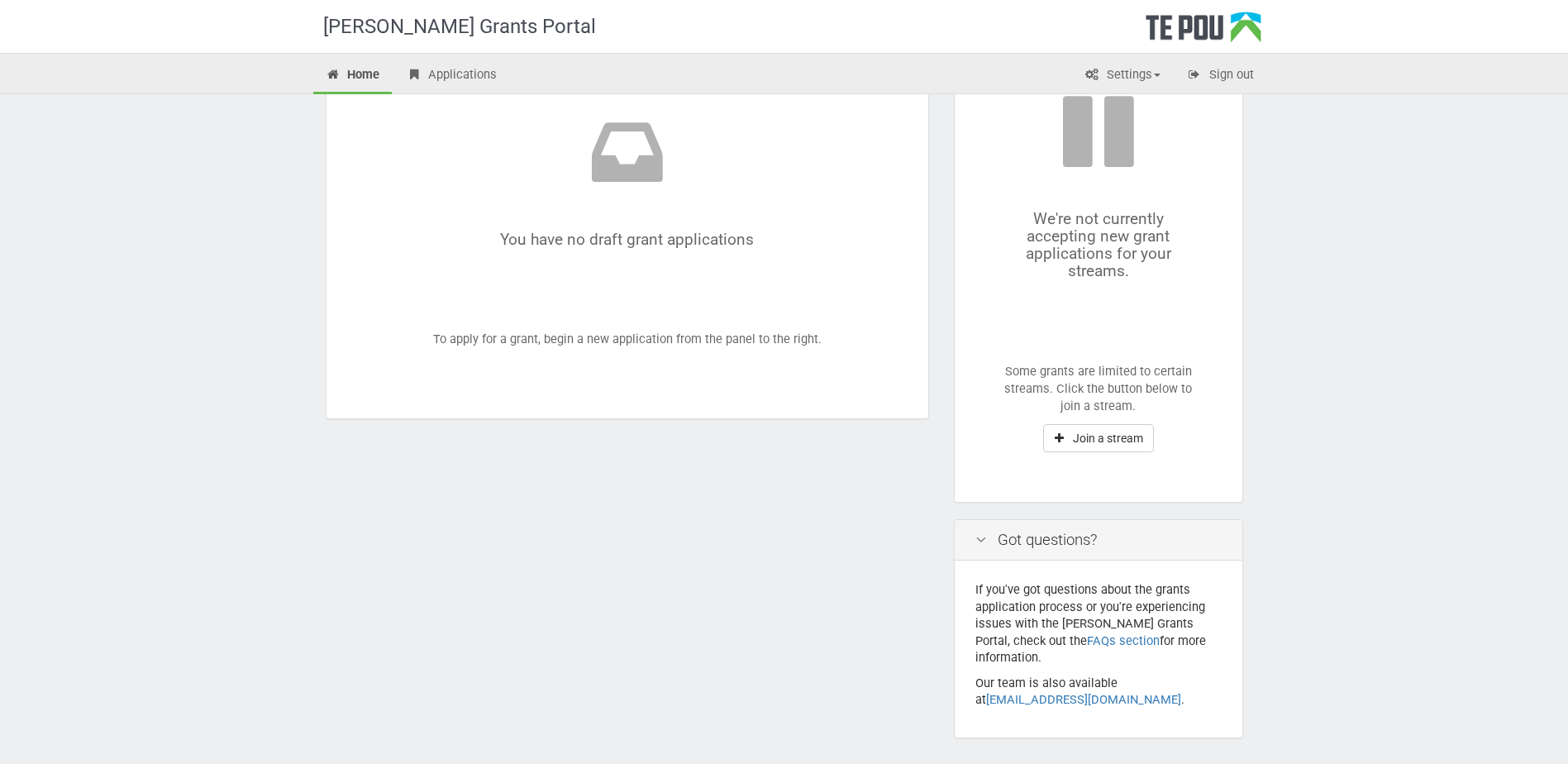
scroll to position [218, 0]
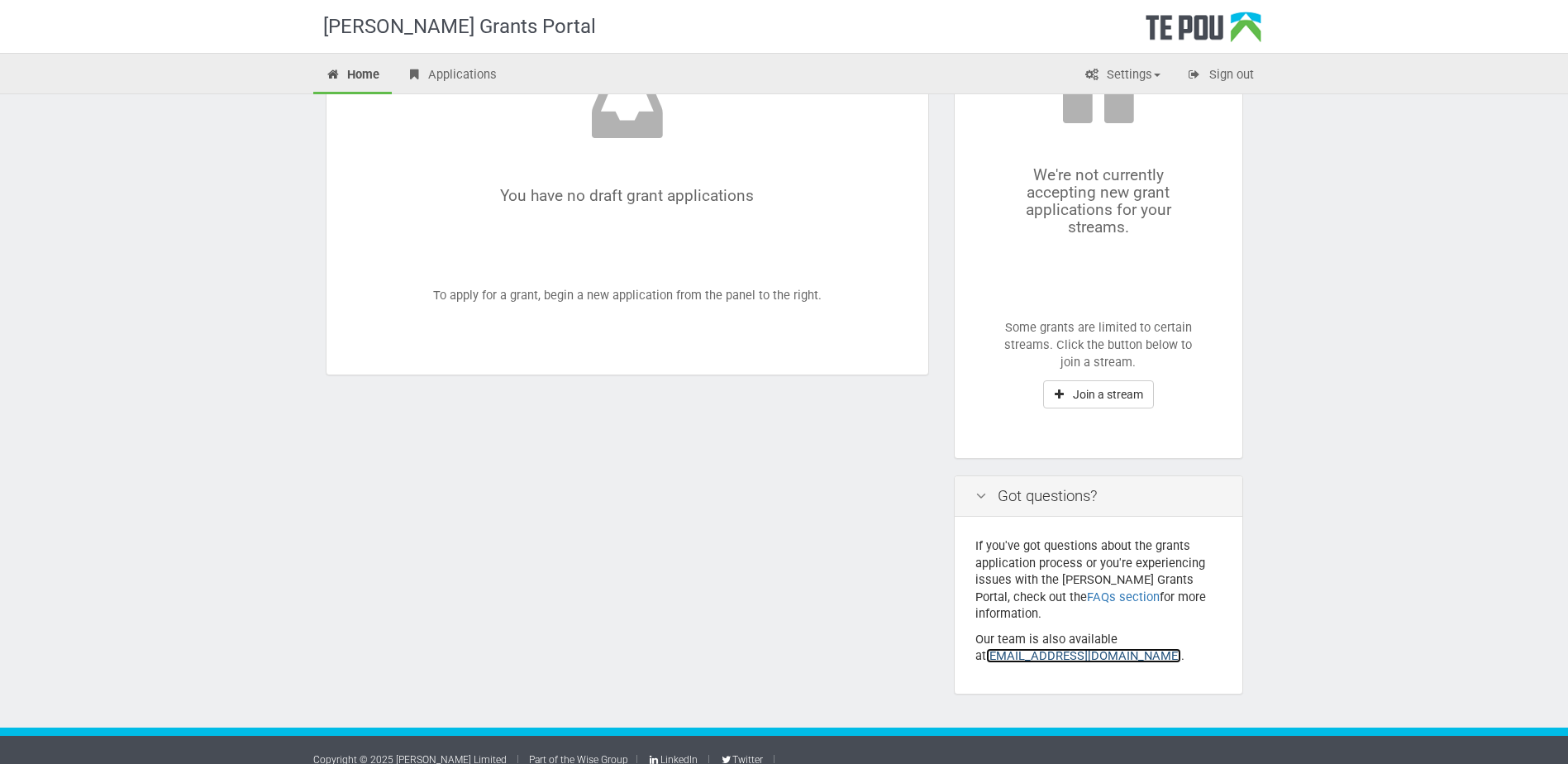
click at [1017, 648] on link "[EMAIL_ADDRESS][DOMAIN_NAME]" at bounding box center [1084, 655] width 195 height 15
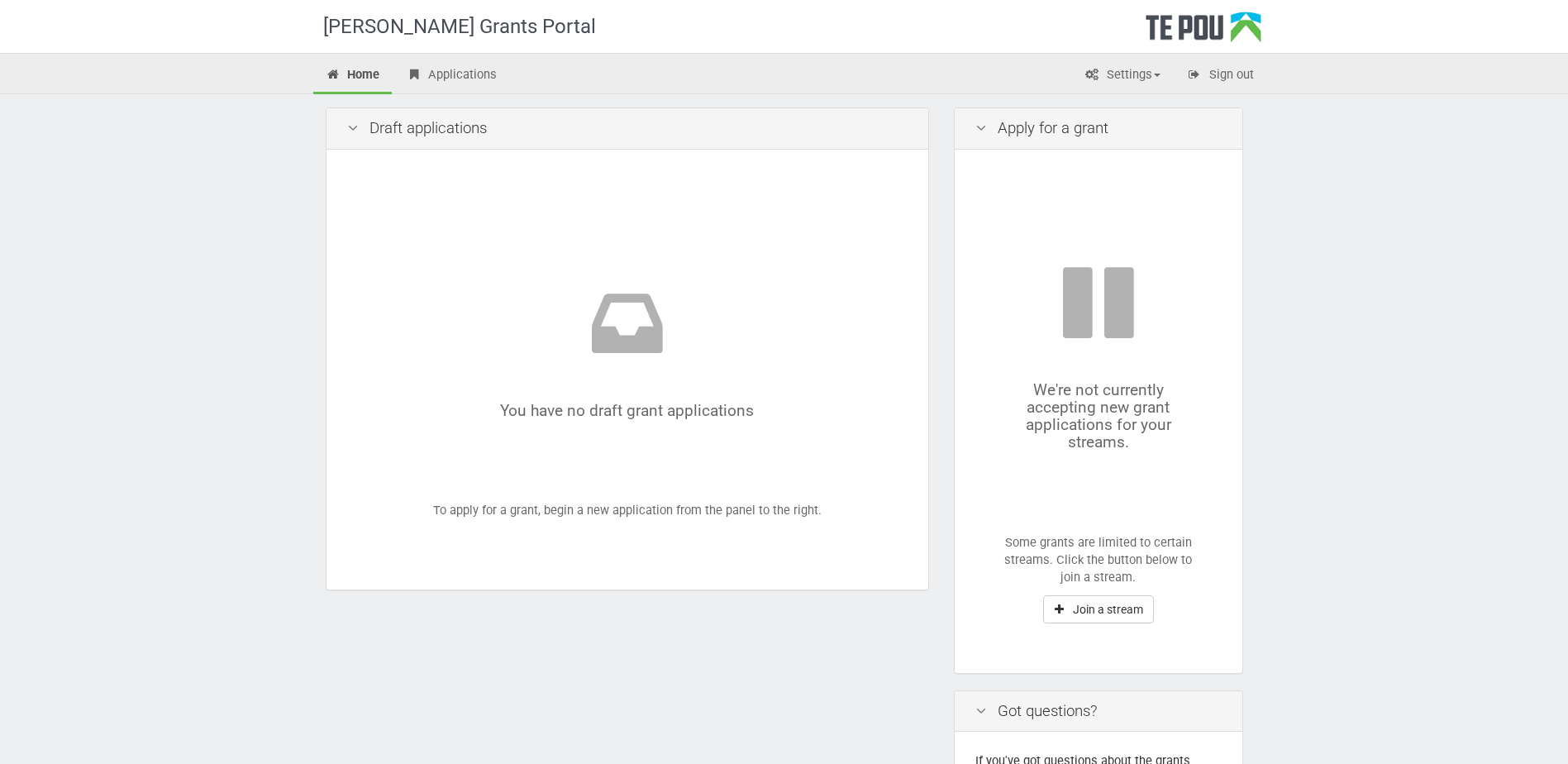
scroll to position [0, 0]
click at [992, 135] on div "Apply for a grant" at bounding box center [1098, 132] width 287 height 42
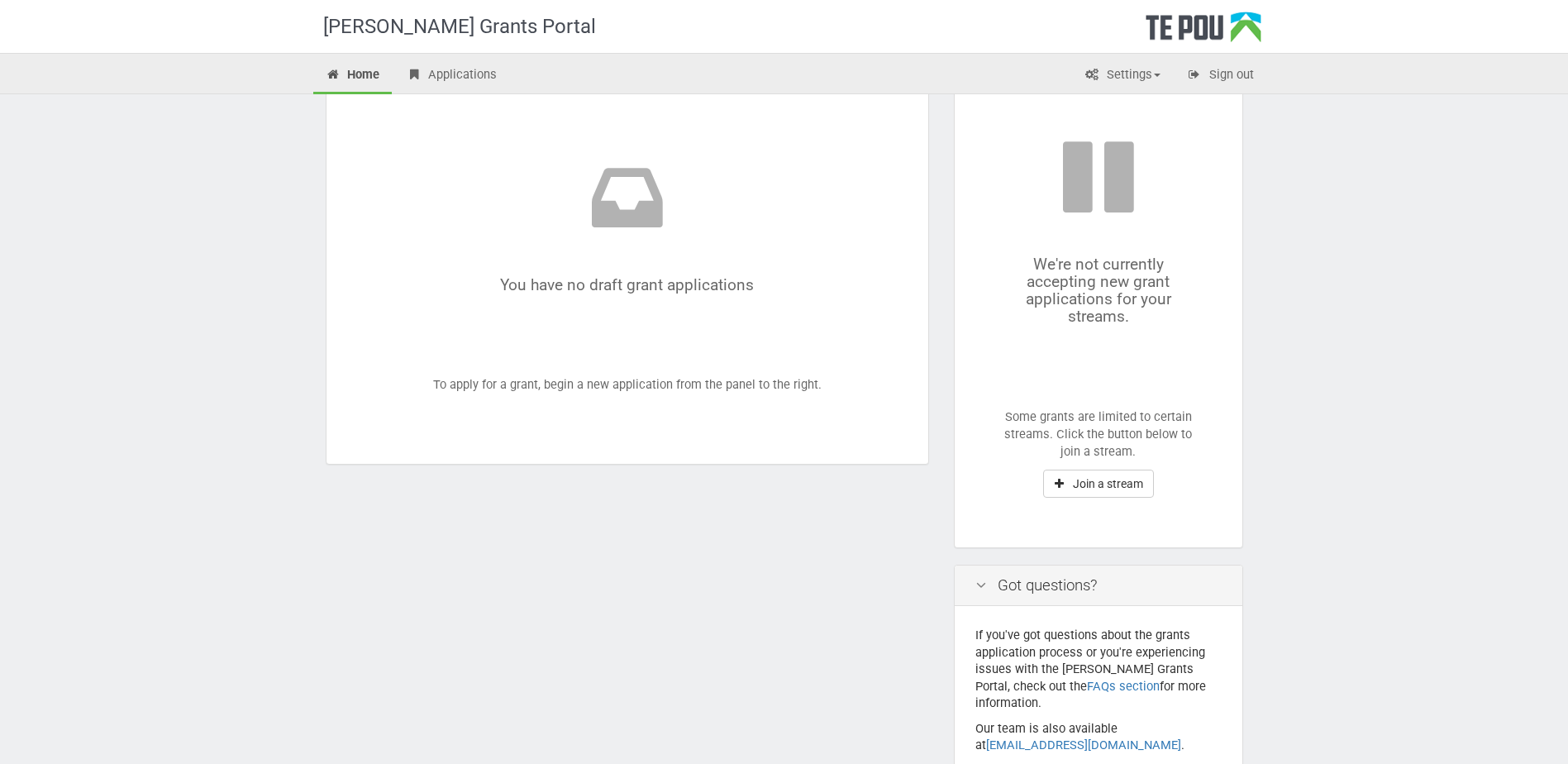
scroll to position [166, 0]
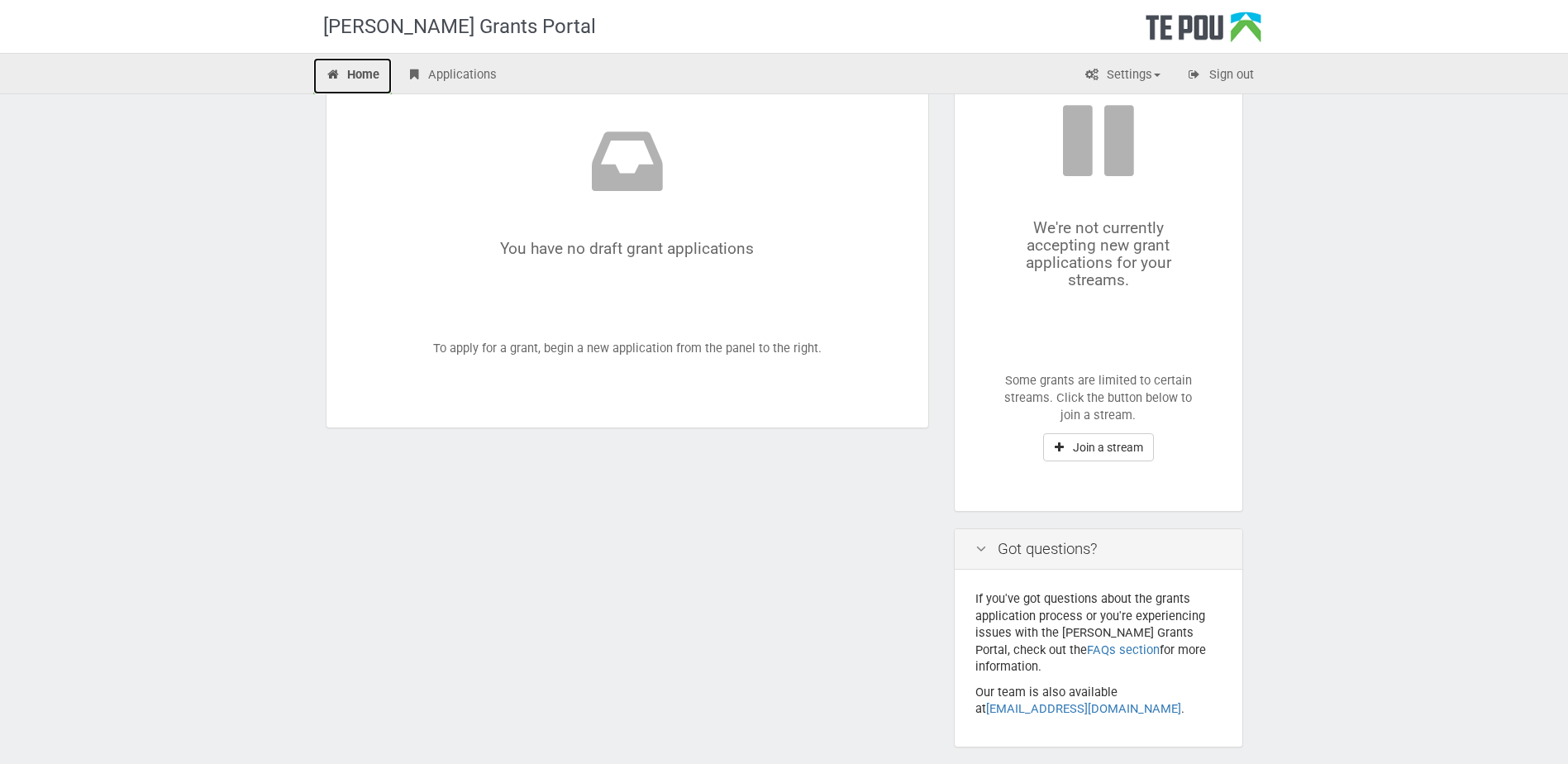
click at [363, 72] on link "Home" at bounding box center [353, 76] width 79 height 37
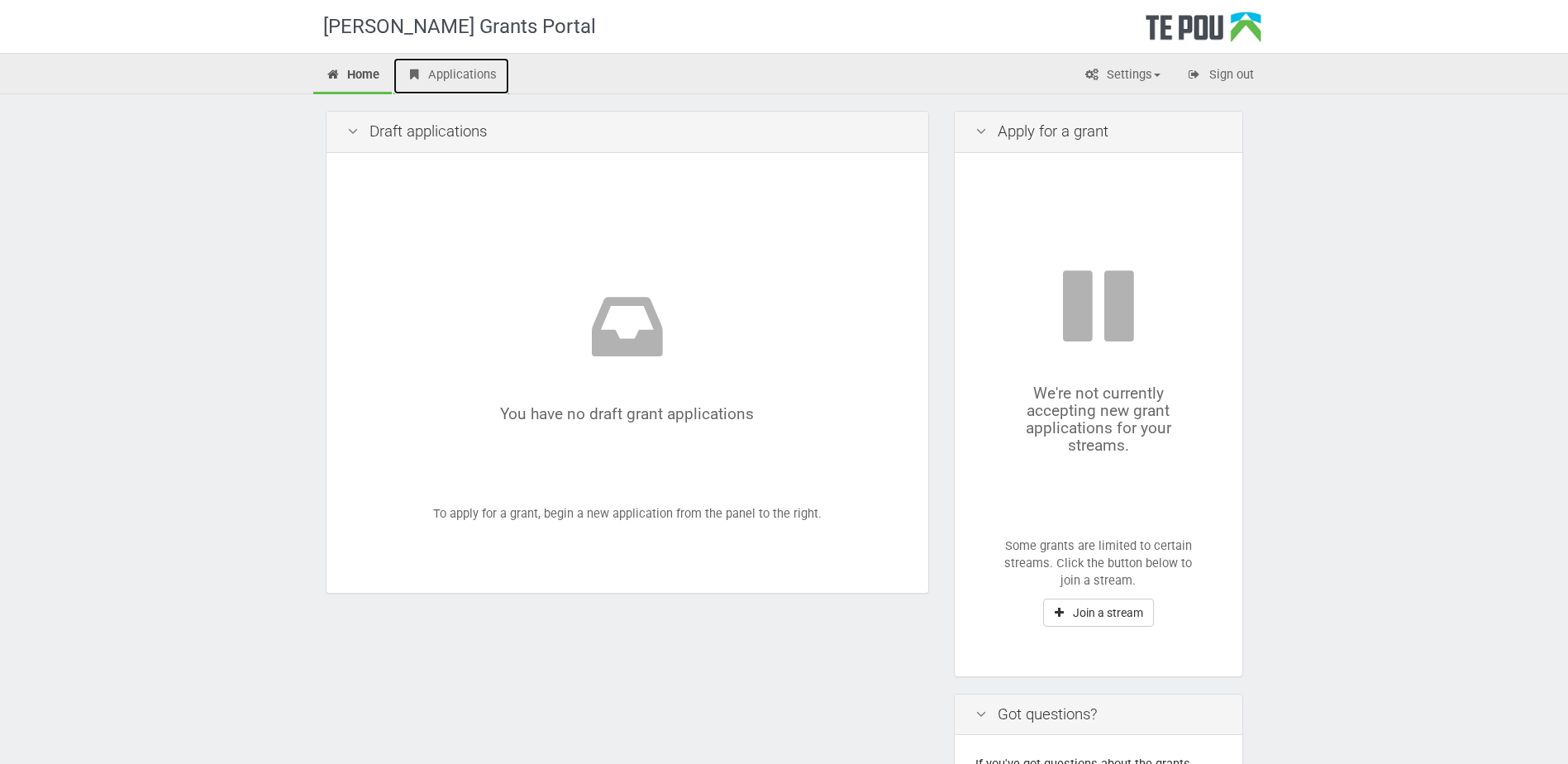
click at [466, 77] on link "Applications" at bounding box center [451, 76] width 116 height 37
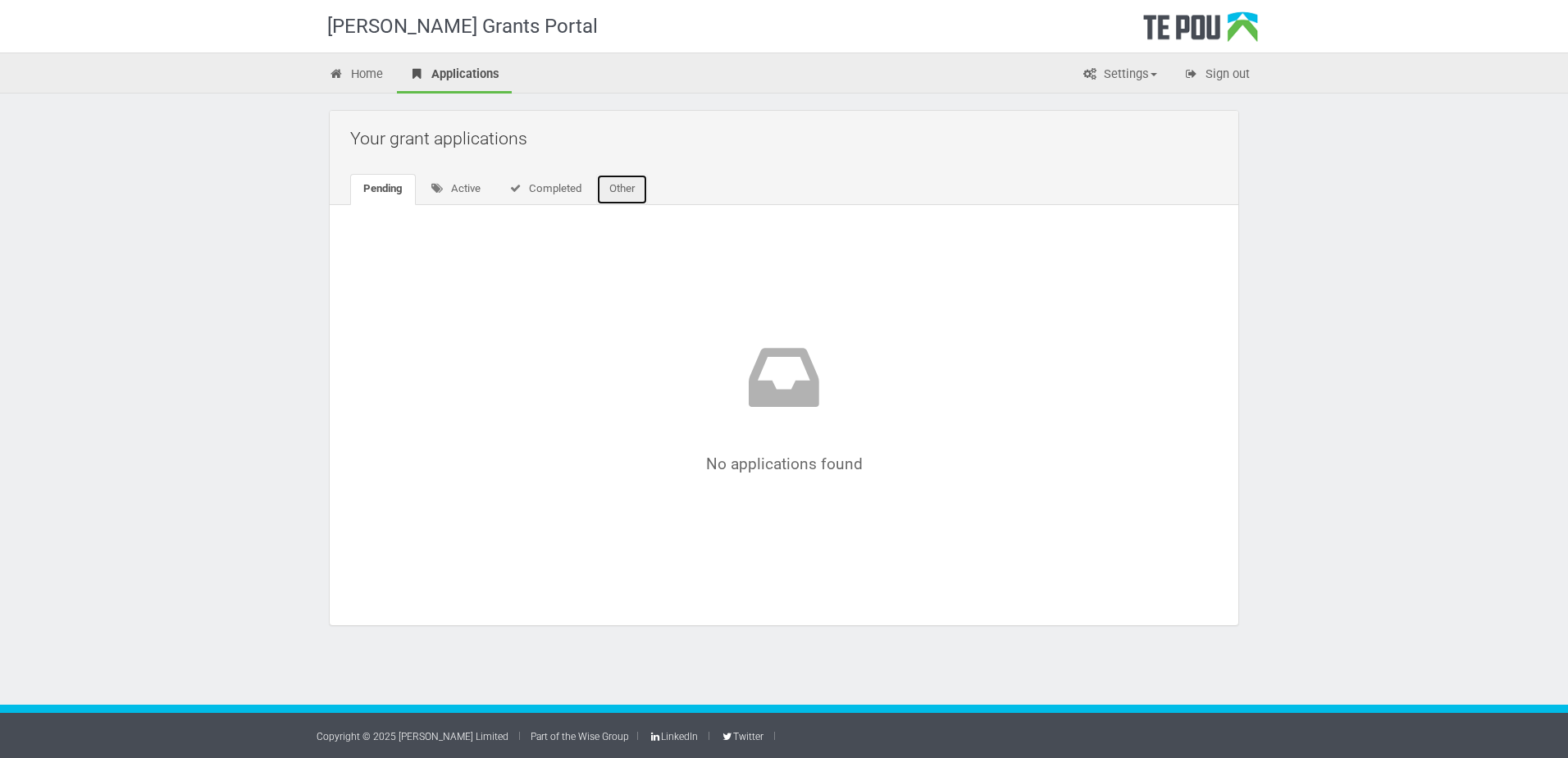
click at [620, 191] on link "Other" at bounding box center [622, 189] width 51 height 31
click at [556, 183] on link "Completed" at bounding box center [543, 189] width 100 height 31
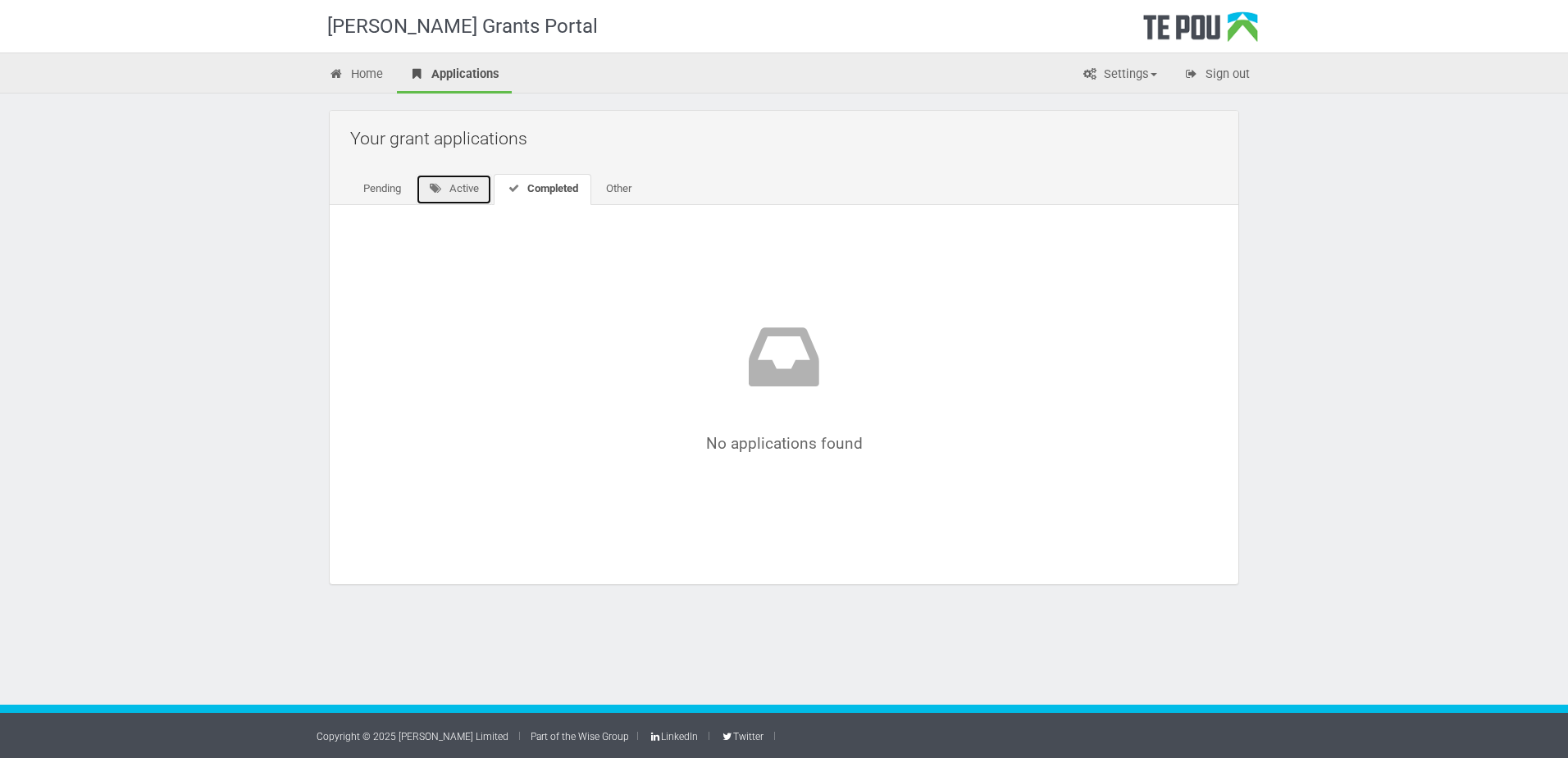
click at [477, 188] on link "Active" at bounding box center [454, 189] width 76 height 31
click at [381, 187] on link "Pending" at bounding box center [382, 189] width 64 height 31
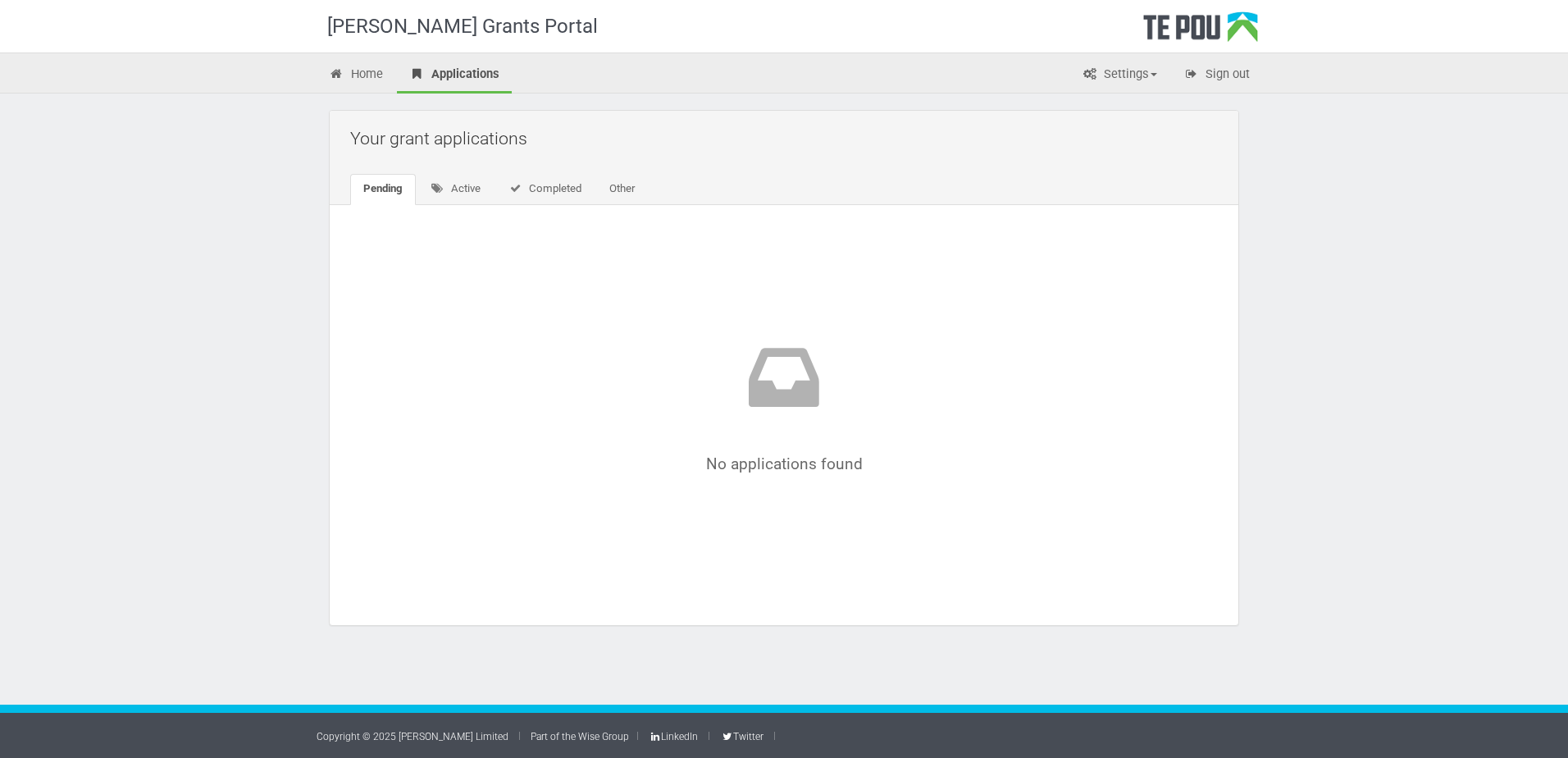
click at [813, 187] on ul "Pending Active Completed Other" at bounding box center [788, 189] width 876 height 30
